Goal: Task Accomplishment & Management: Manage account settings

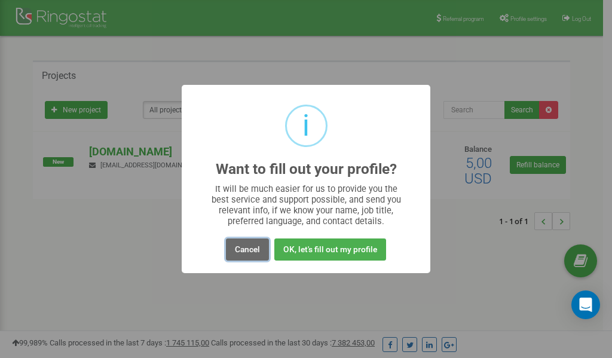
click at [253, 249] on button "Cancel" at bounding box center [247, 250] width 43 height 22
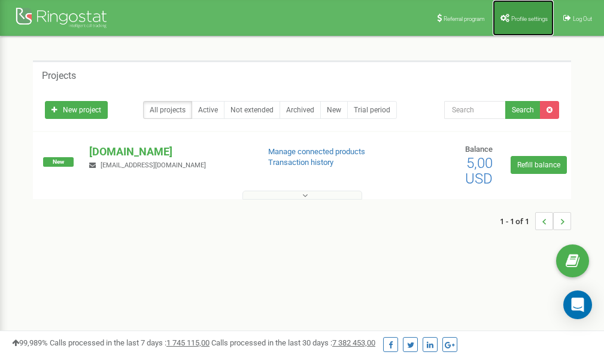
click at [514, 11] on link "Profile settings" at bounding box center [522, 18] width 61 height 36
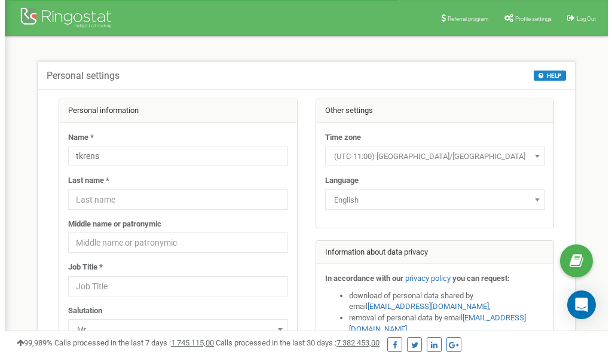
scroll to position [60, 0]
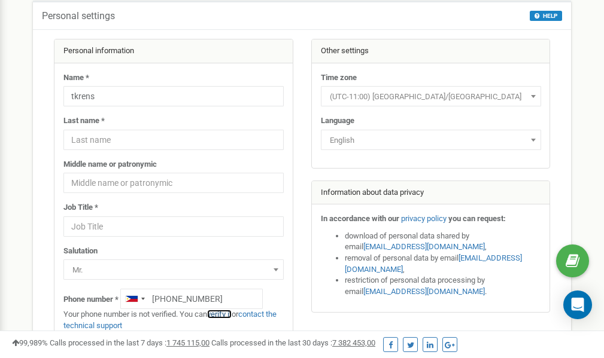
click at [228, 315] on link "verify it" at bounding box center [219, 314] width 25 height 9
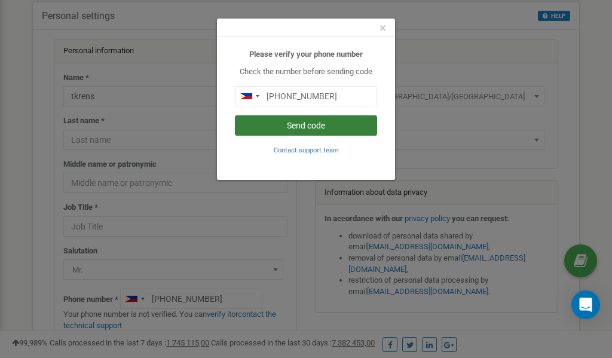
click at [327, 124] on button "Send code" at bounding box center [306, 125] width 142 height 20
